Goal: Transaction & Acquisition: Subscribe to service/newsletter

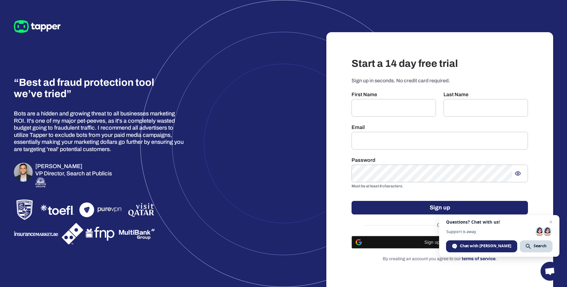
click at [396, 64] on h3 "Start a 14 day free trial" at bounding box center [439, 63] width 176 height 13
copy h3 "Start a 14 day free trial"
click at [232, 76] on div "“Best ad fraud protection tool we’ve tried” Bots are a hidden and growing threa…" at bounding box center [154, 153] width 281 height 266
